Goal: Find specific page/section

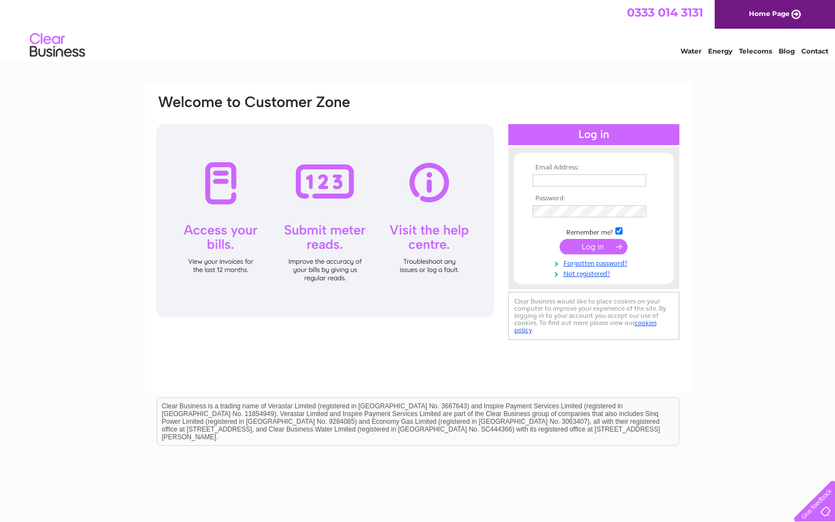
type input "[PERSON_NAME][EMAIL_ADDRESS][DOMAIN_NAME]"
click at [593, 244] on input "submit" at bounding box center [593, 246] width 68 height 15
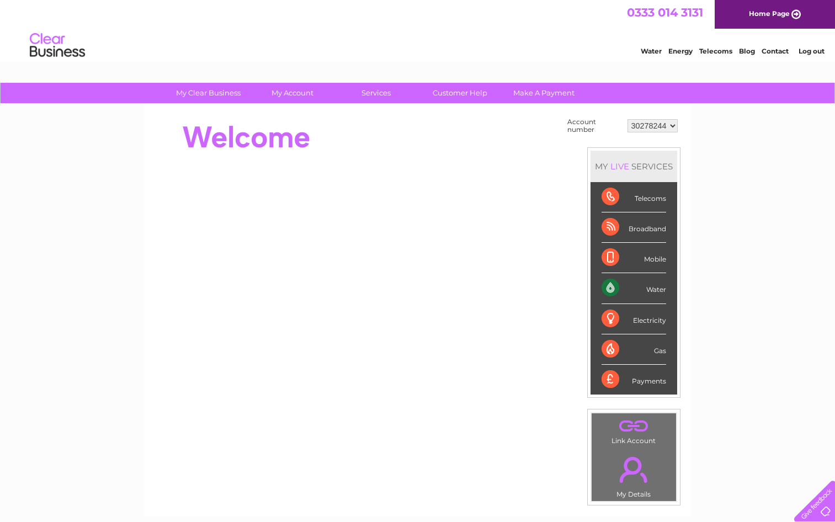
click at [647, 290] on div "Water" at bounding box center [633, 288] width 65 height 30
click at [606, 284] on div "Water" at bounding box center [633, 288] width 65 height 30
click at [655, 290] on div "Water" at bounding box center [633, 288] width 65 height 30
click at [607, 284] on div "Water" at bounding box center [633, 288] width 65 height 30
click at [449, 93] on link "Customer Help" at bounding box center [459, 93] width 91 height 20
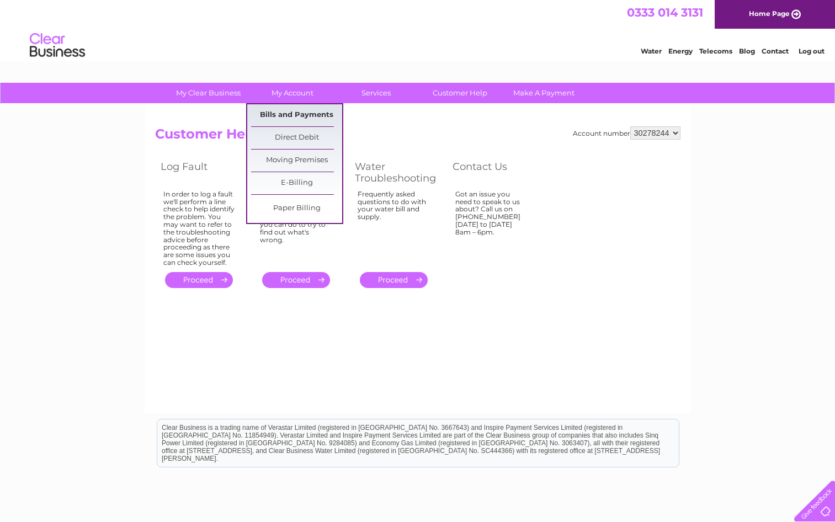
click at [282, 117] on link "Bills and Payments" at bounding box center [296, 115] width 91 height 22
